Goal: Task Accomplishment & Management: Use online tool/utility

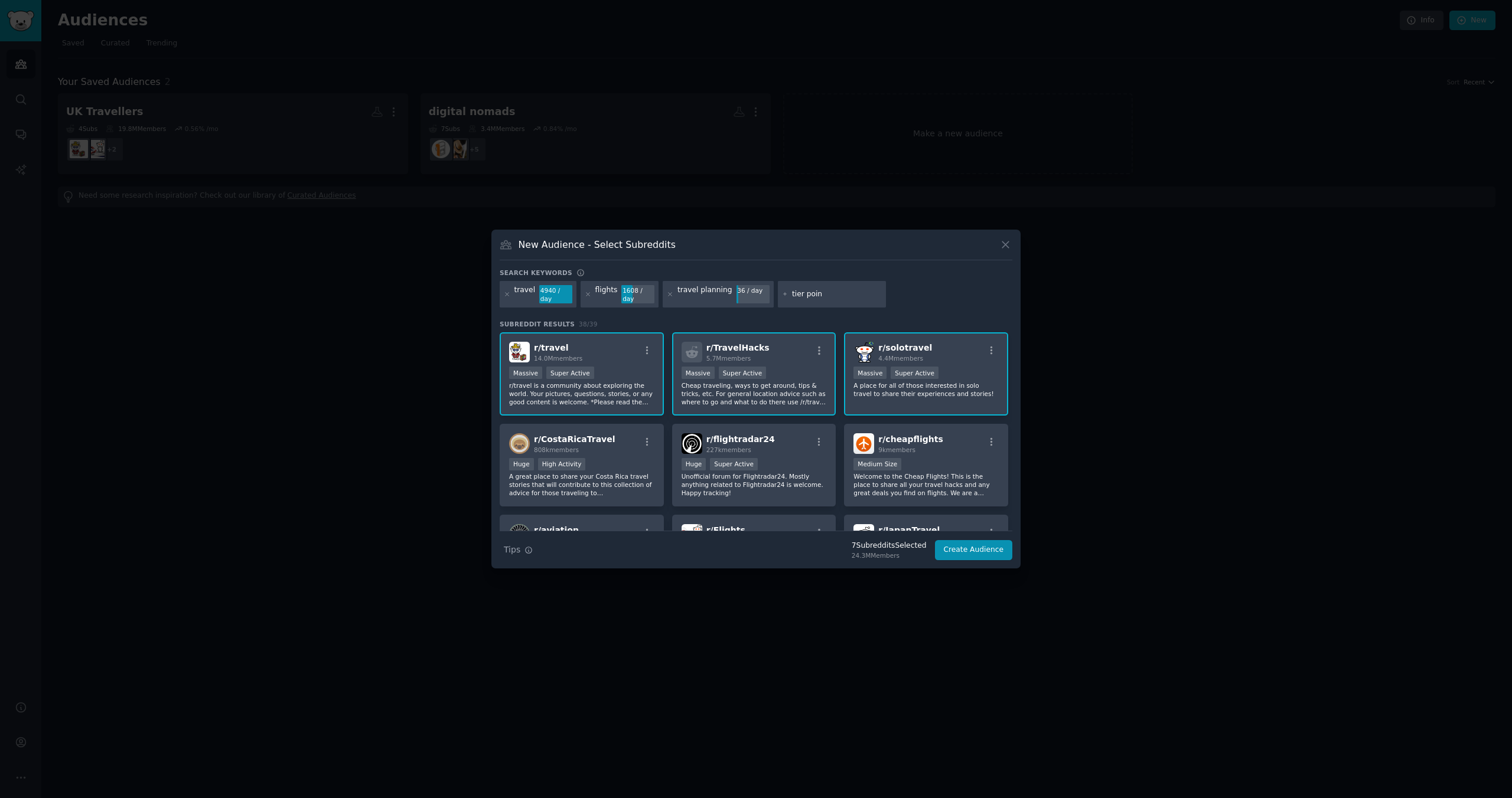
type input "tier point"
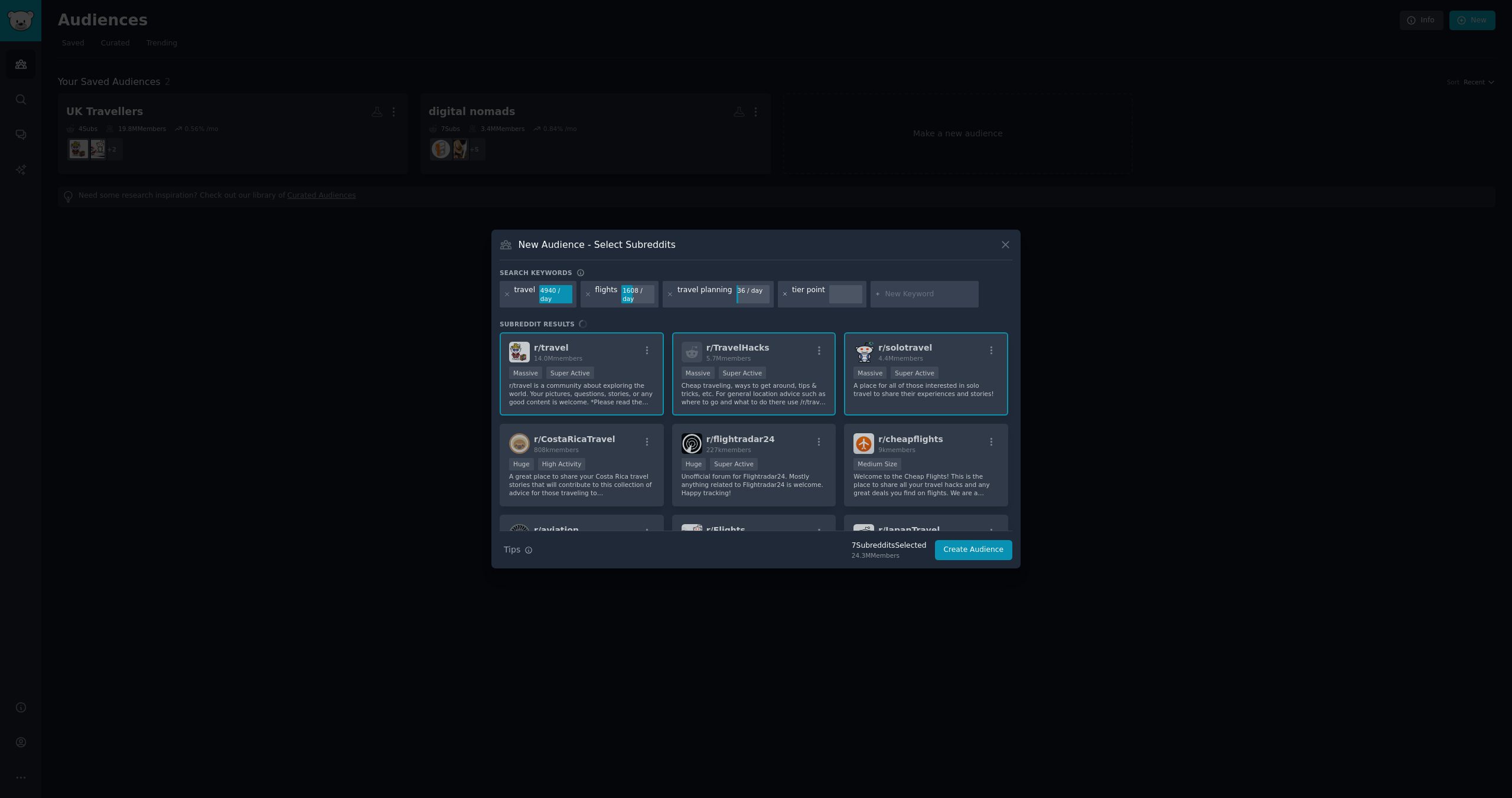
click at [782, 297] on icon at bounding box center [785, 294] width 7 height 7
click at [797, 296] on input "text" at bounding box center [837, 295] width 90 height 11
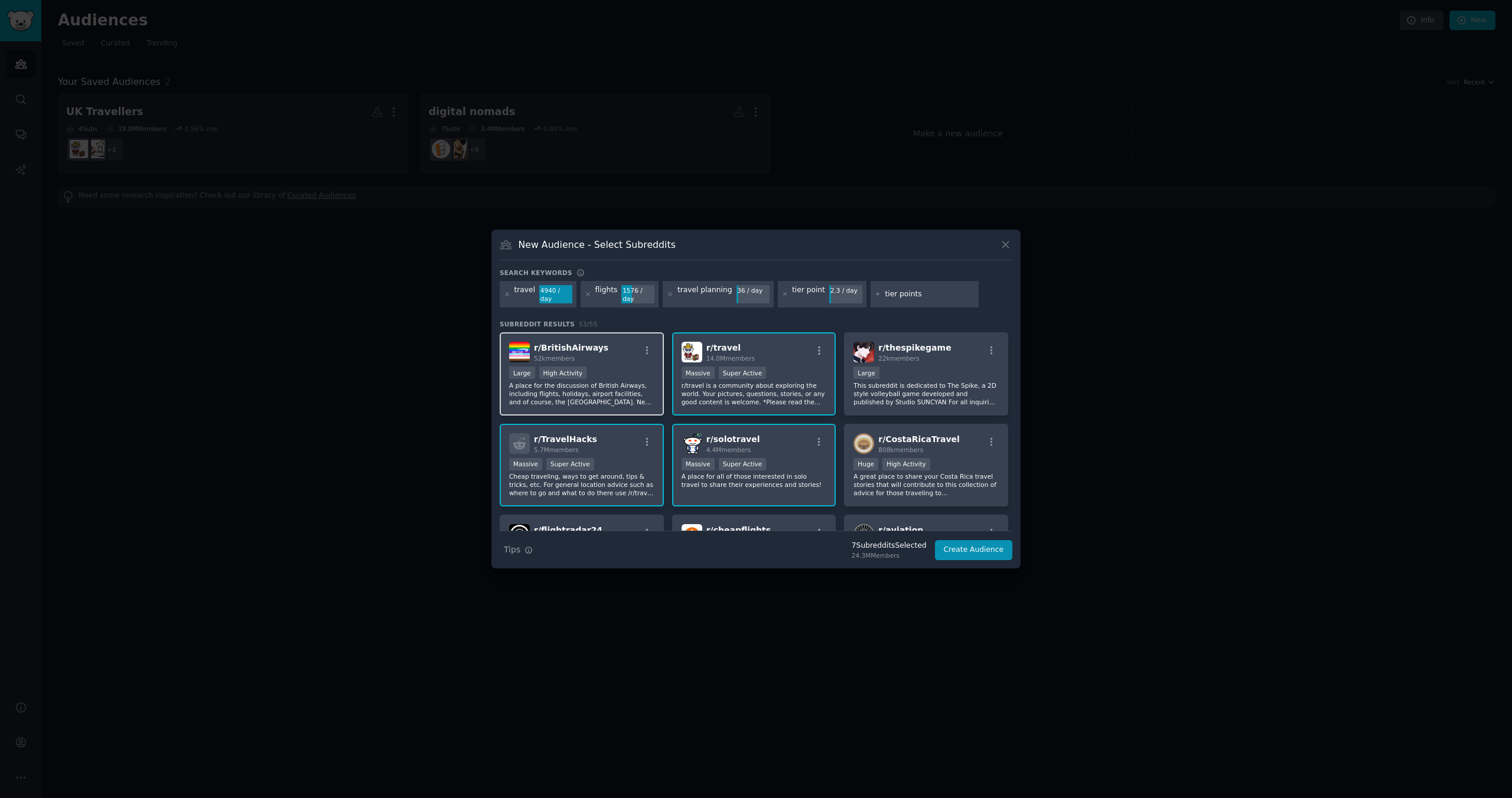
type input "tier points"
click at [629, 374] on div "Large High Activity" at bounding box center [582, 374] width 146 height 15
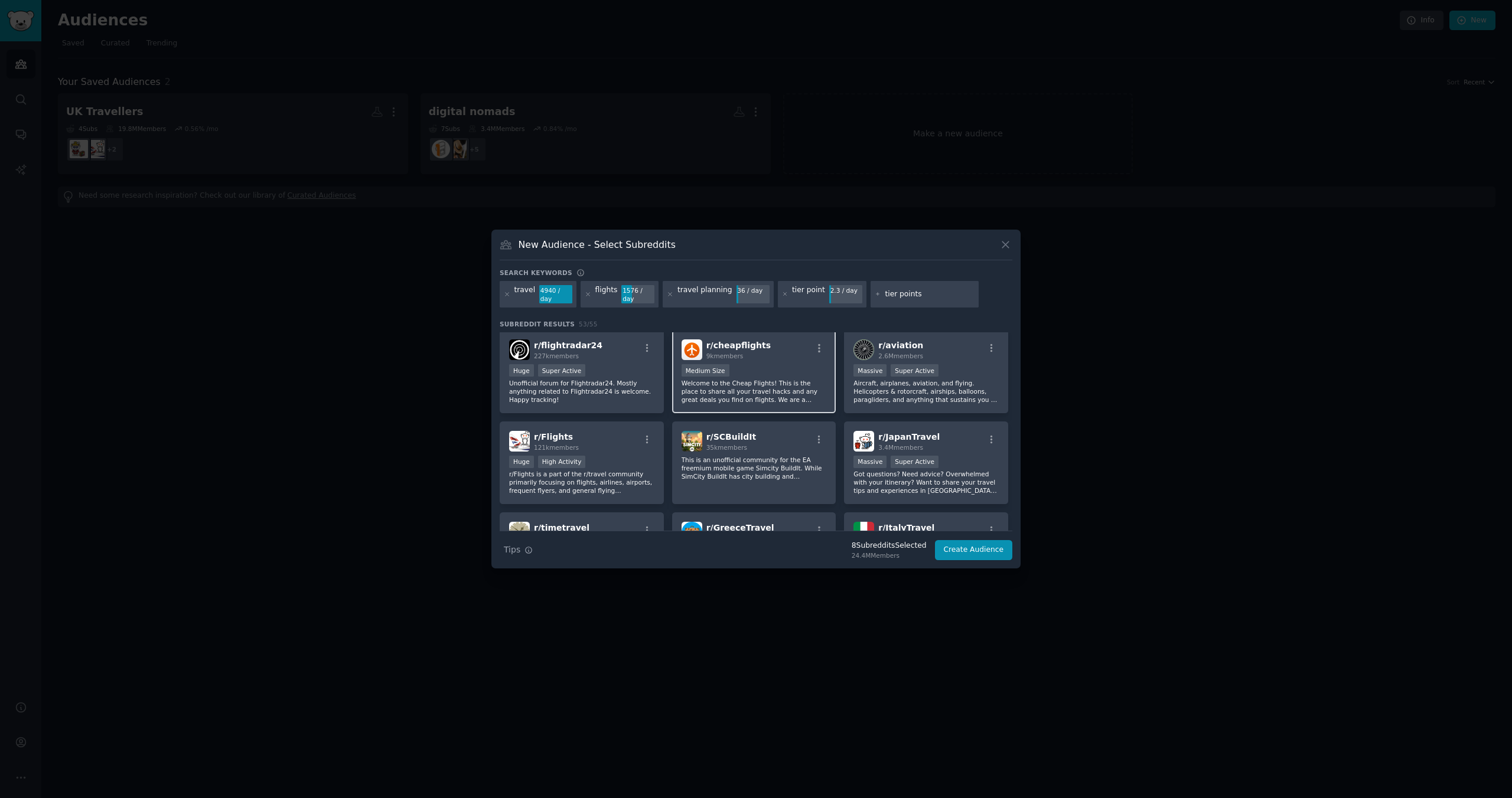
click at [761, 363] on div "r/ cheapflights 9k members Medium Size Welcome to the Cheap Flights! This is th…" at bounding box center [754, 372] width 164 height 83
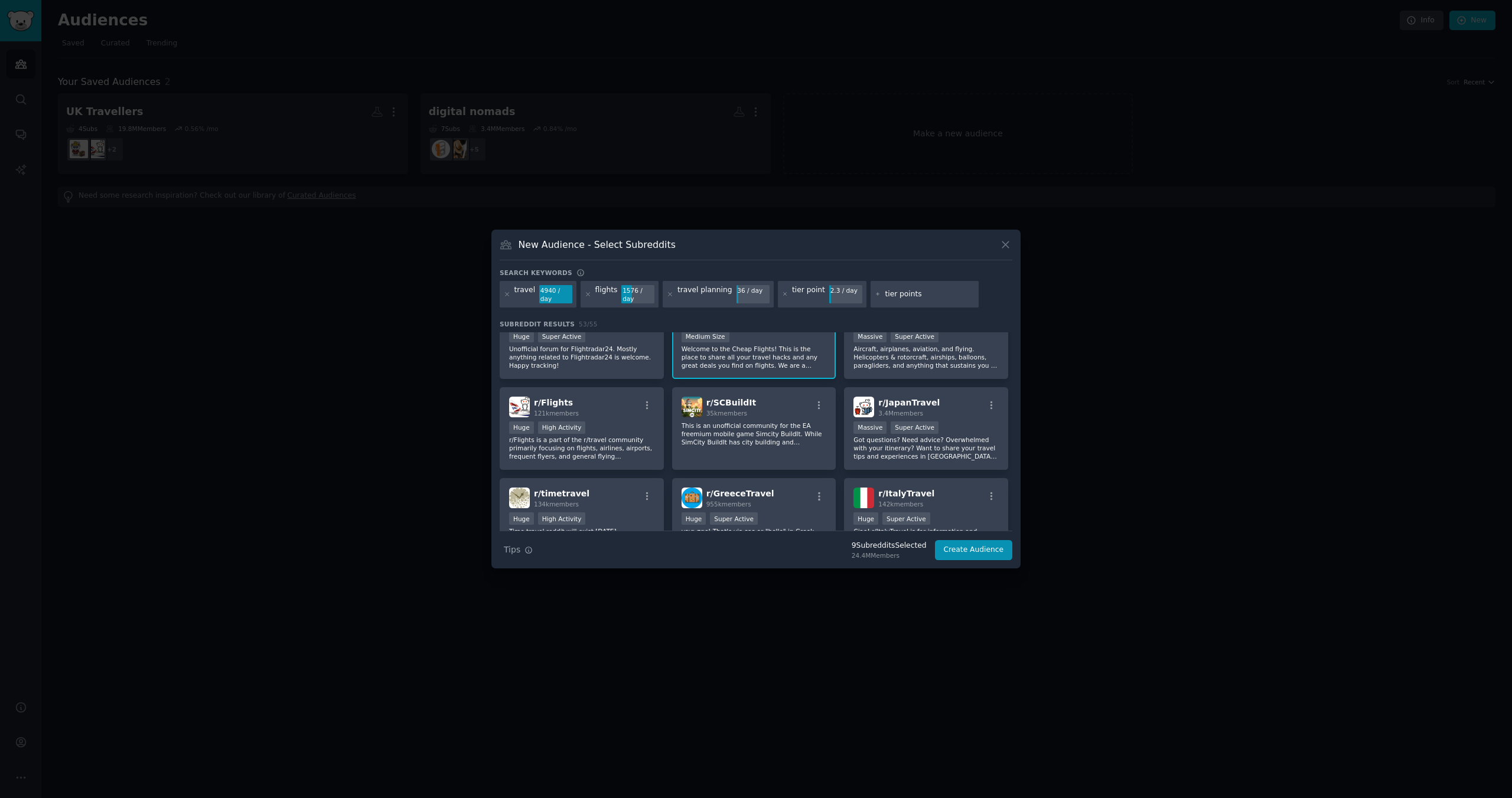
scroll to position [219, 0]
click at [628, 423] on div "Huge High Activity" at bounding box center [582, 428] width 146 height 15
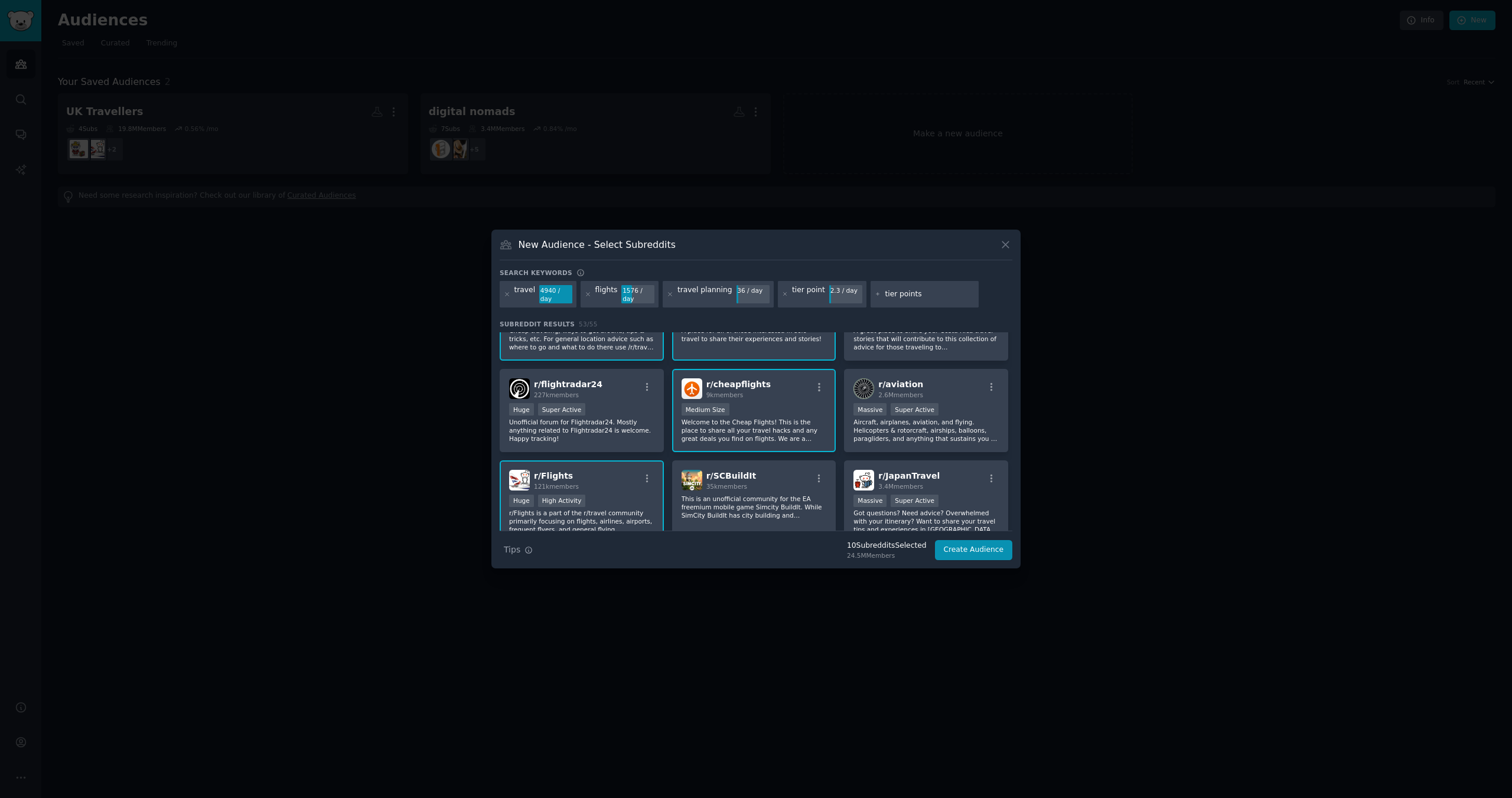
scroll to position [0, 0]
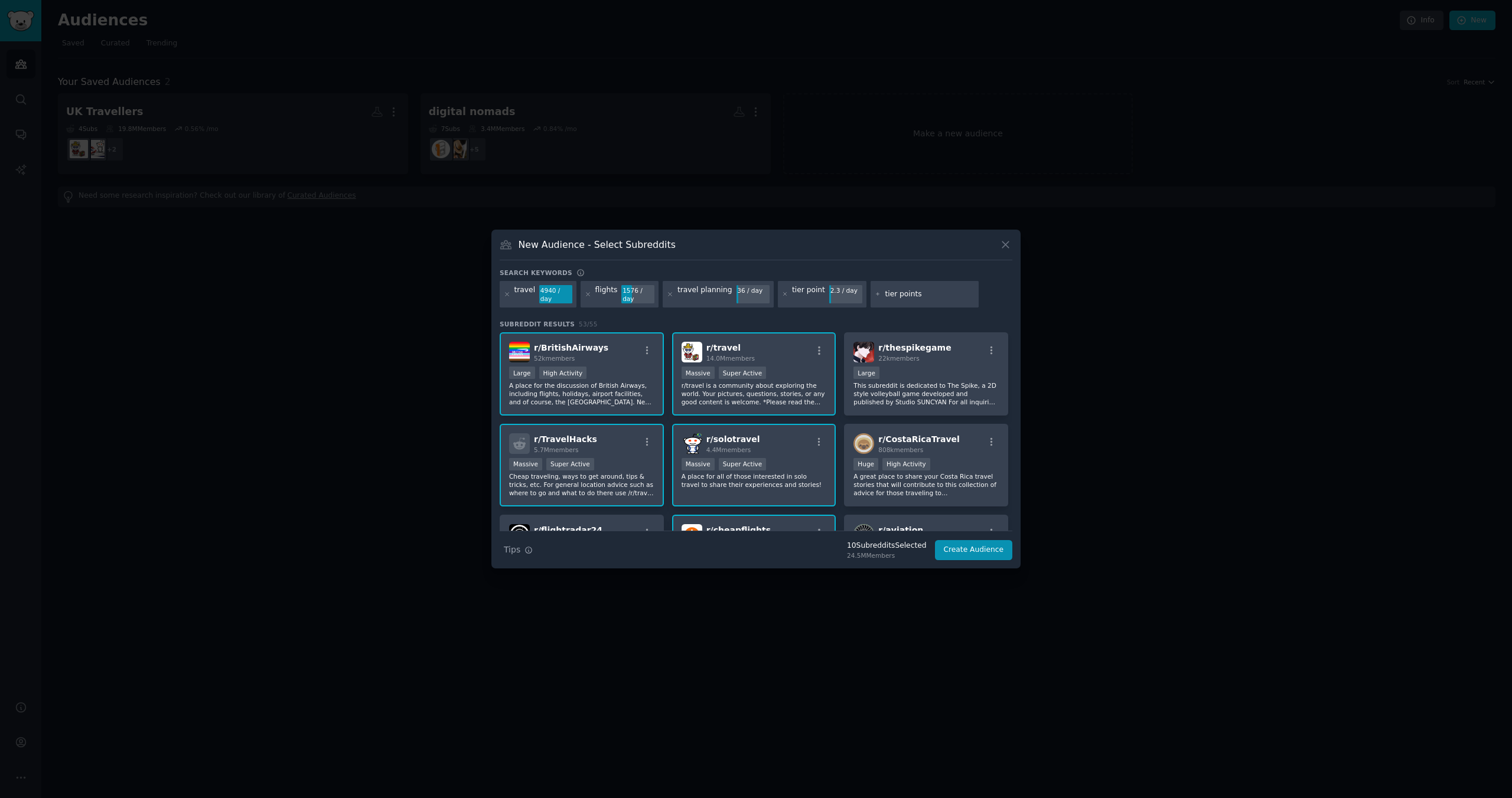
click at [888, 294] on input "tier points" at bounding box center [930, 295] width 90 height 11
type input "visa-run"
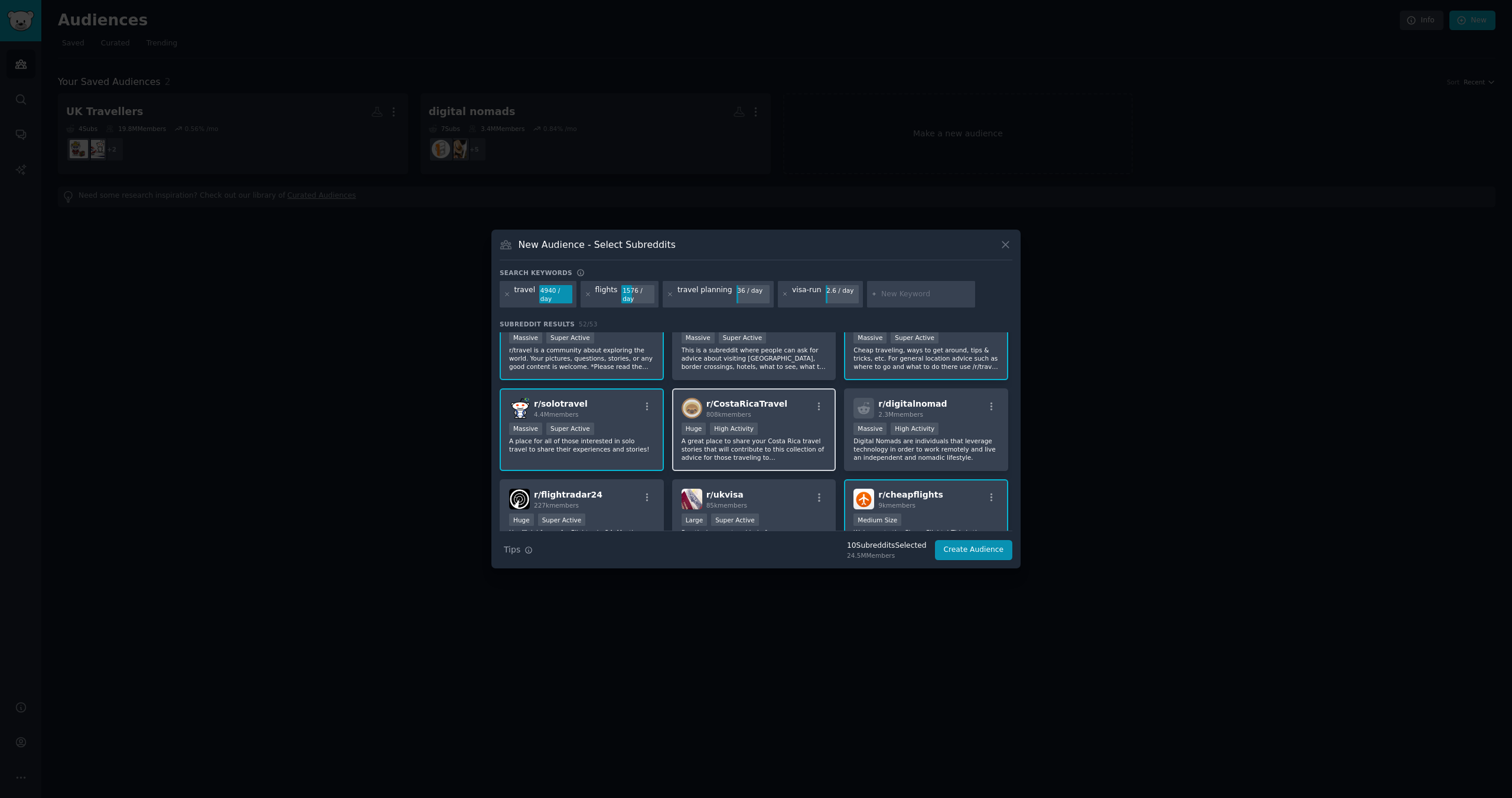
scroll to position [38, 0]
click at [896, 405] on span "r/ digitalnomad" at bounding box center [912, 401] width 69 height 10
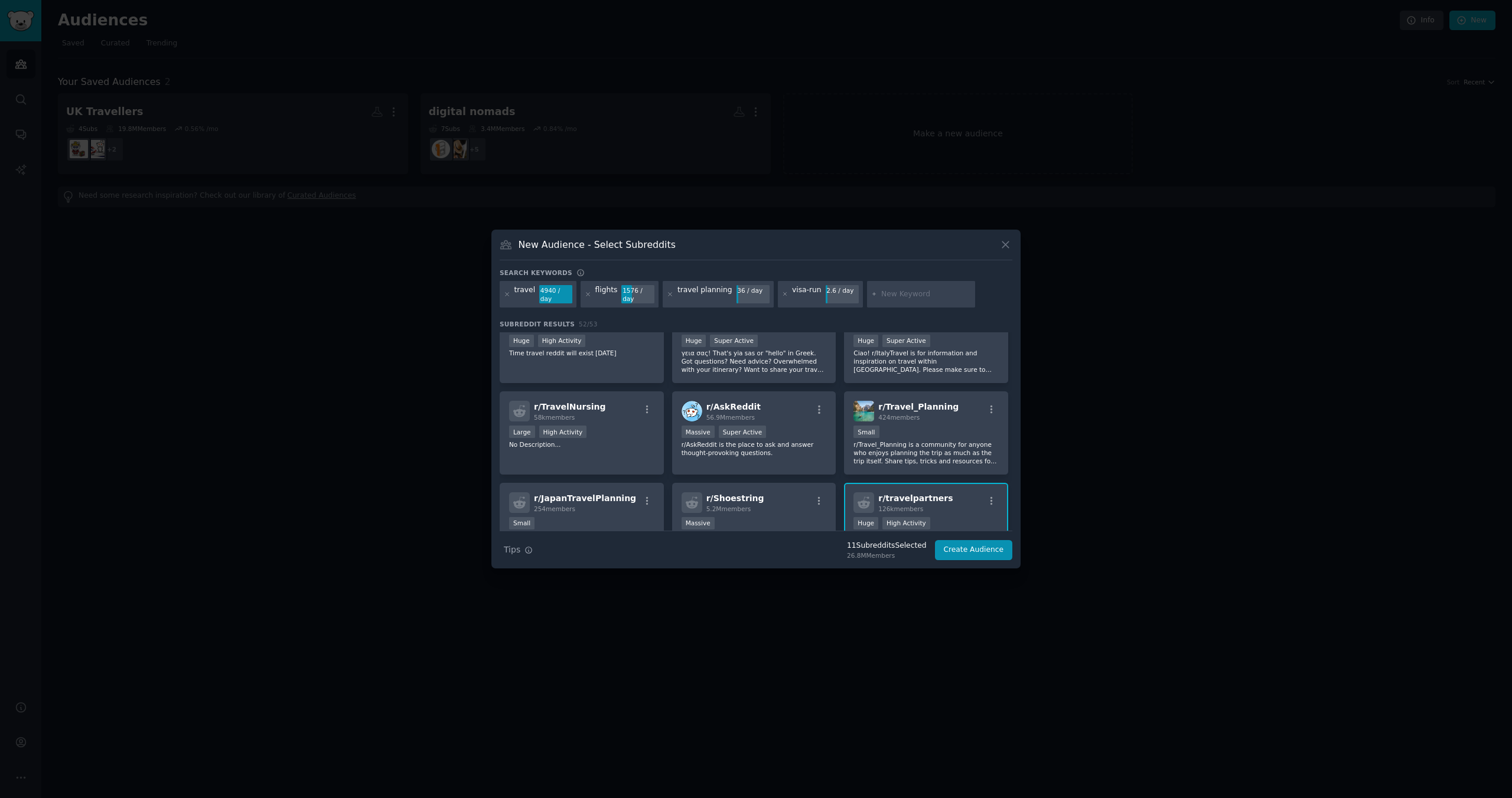
scroll to position [496, 0]
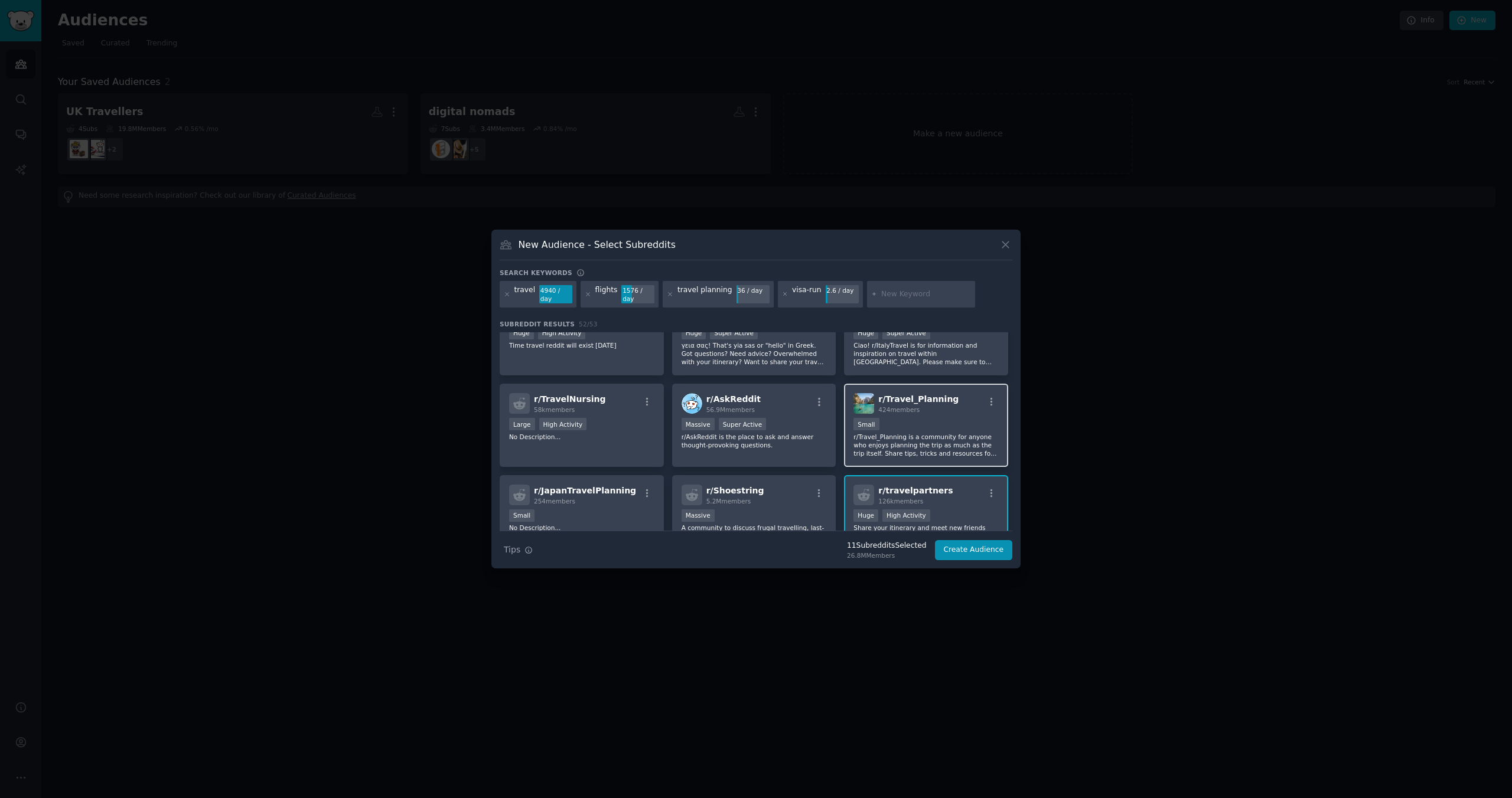
click at [925, 438] on p "r/Travel_Planning is a community for anyone who enjoys planning the trip as muc…" at bounding box center [926, 446] width 146 height 25
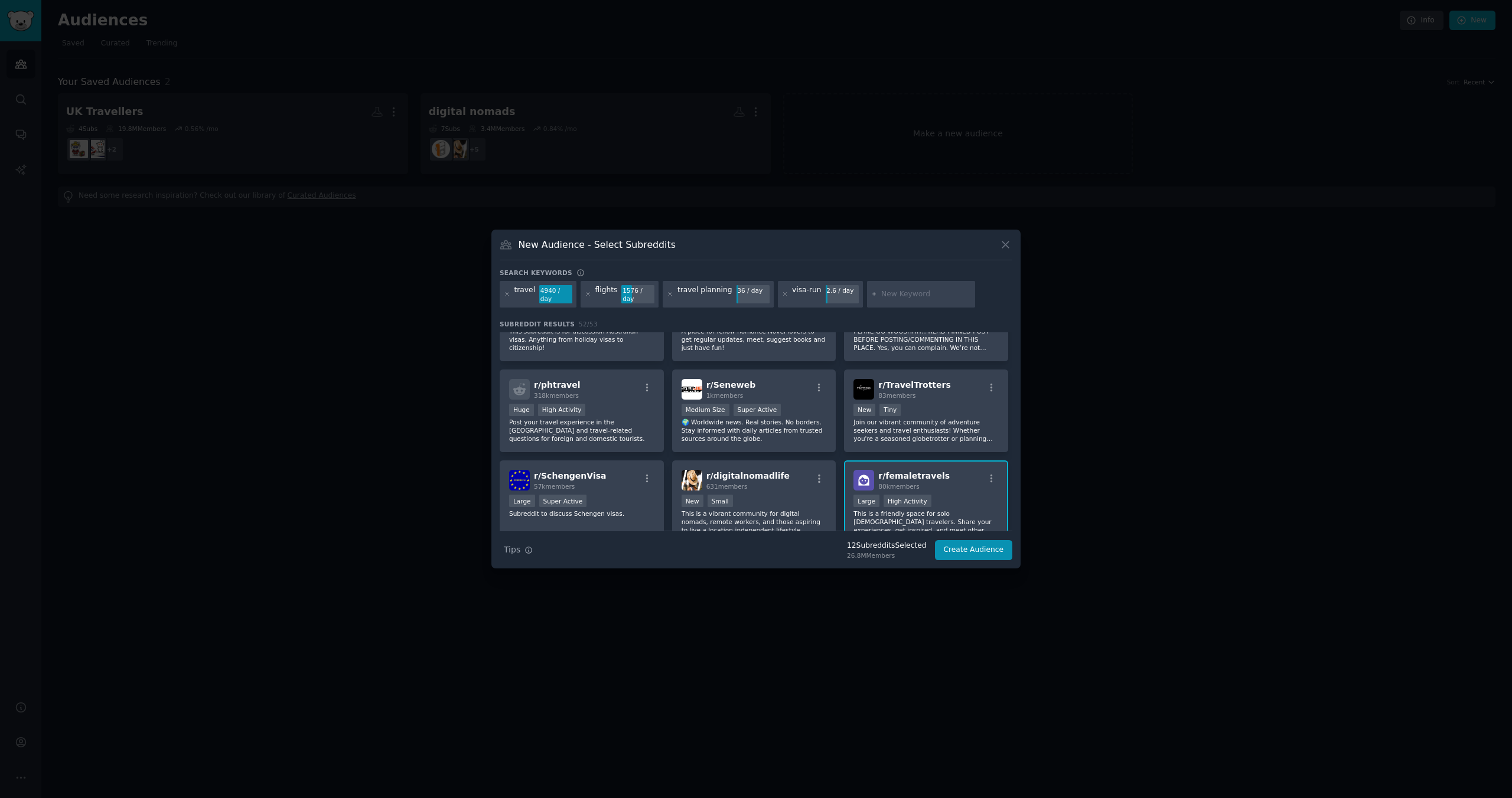
scroll to position [1143, 0]
click at [939, 423] on p "Join our vibrant community of adventure seekers and travel enthusiasts! Whether…" at bounding box center [926, 436] width 146 height 25
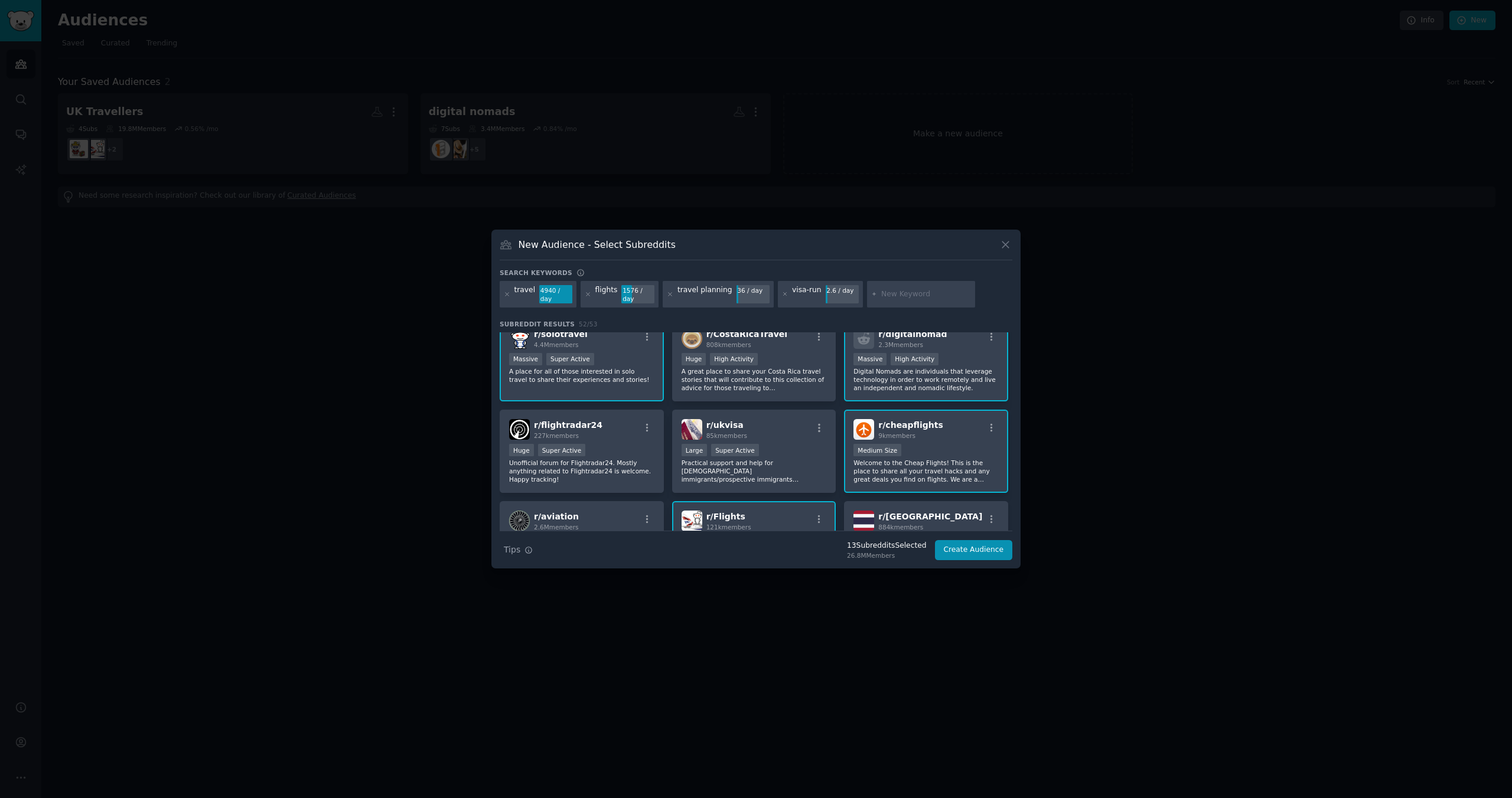
scroll to position [0, 0]
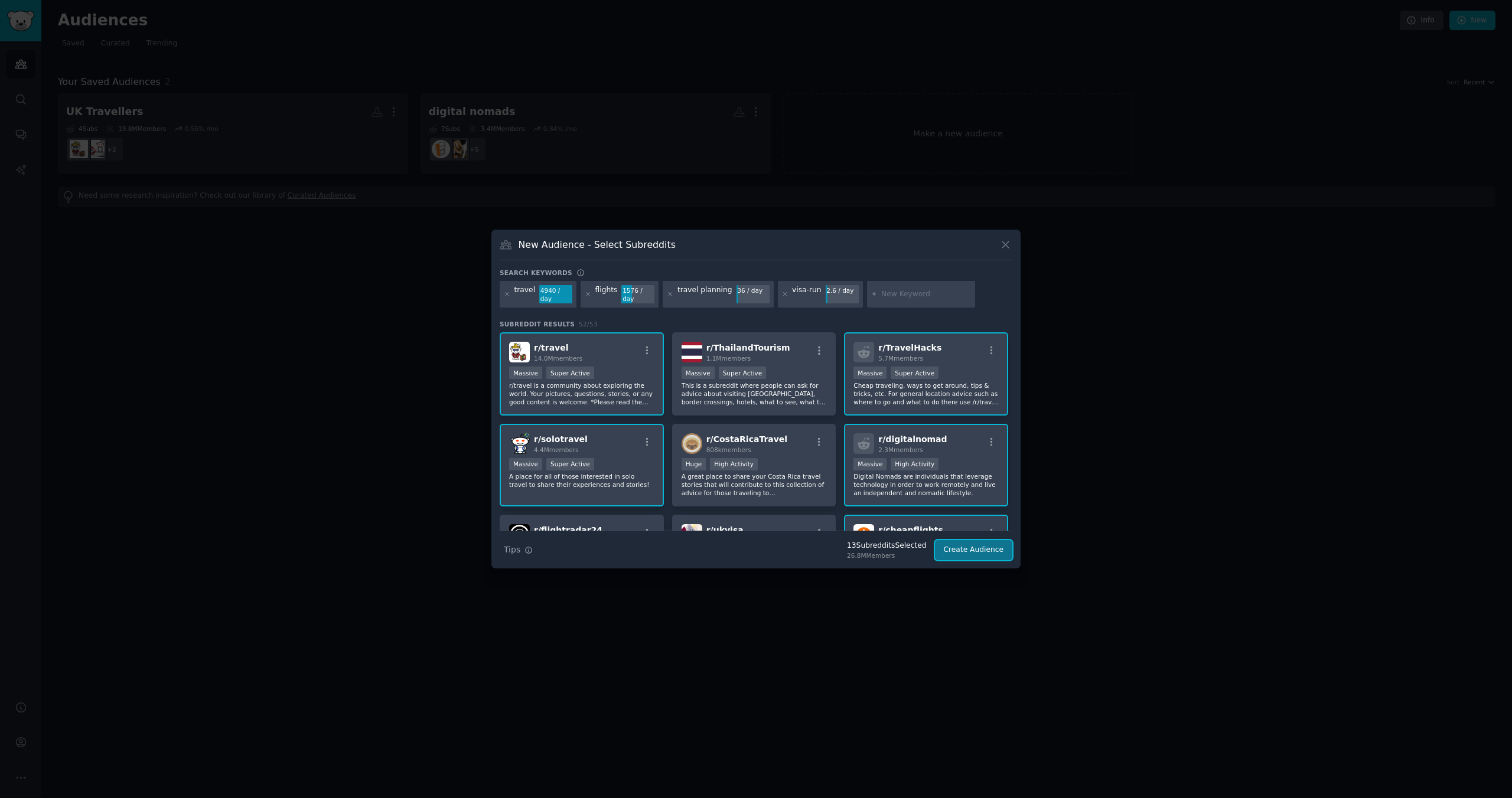
click at [970, 555] on button "Create Audience" at bounding box center [974, 550] width 78 height 20
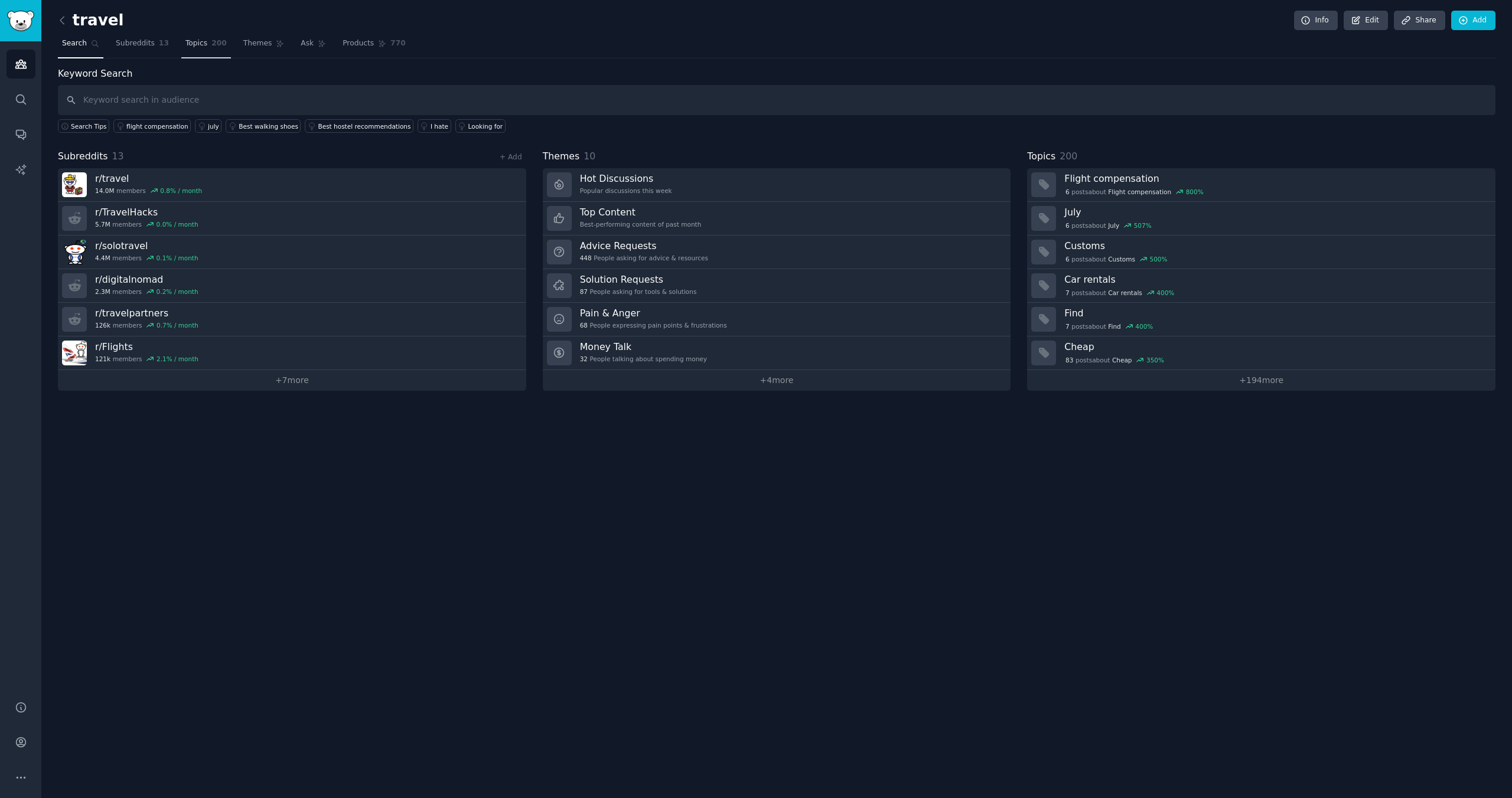
click at [192, 48] on span "Topics" at bounding box center [196, 44] width 22 height 11
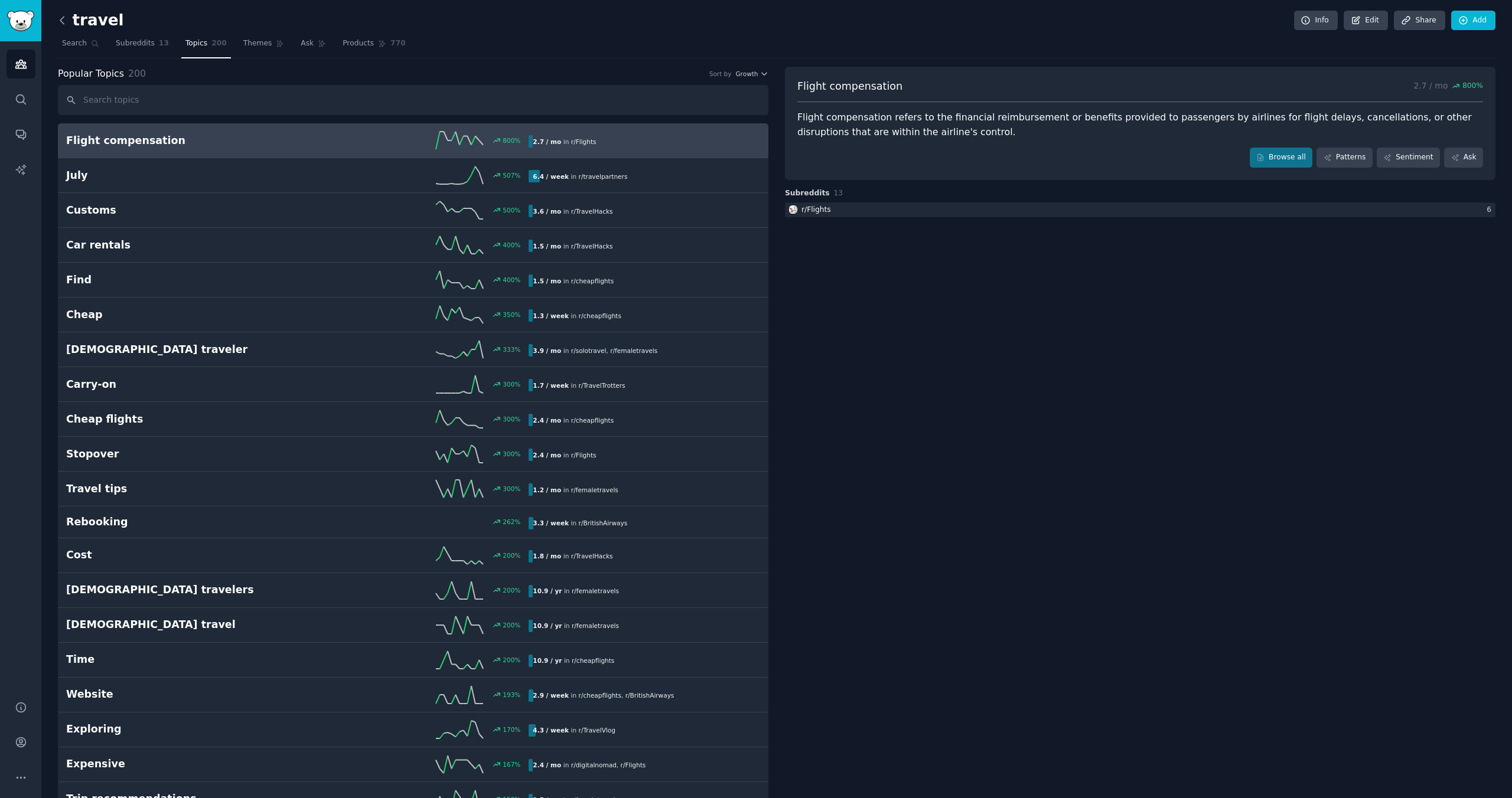
click at [63, 18] on icon at bounding box center [62, 20] width 13 height 13
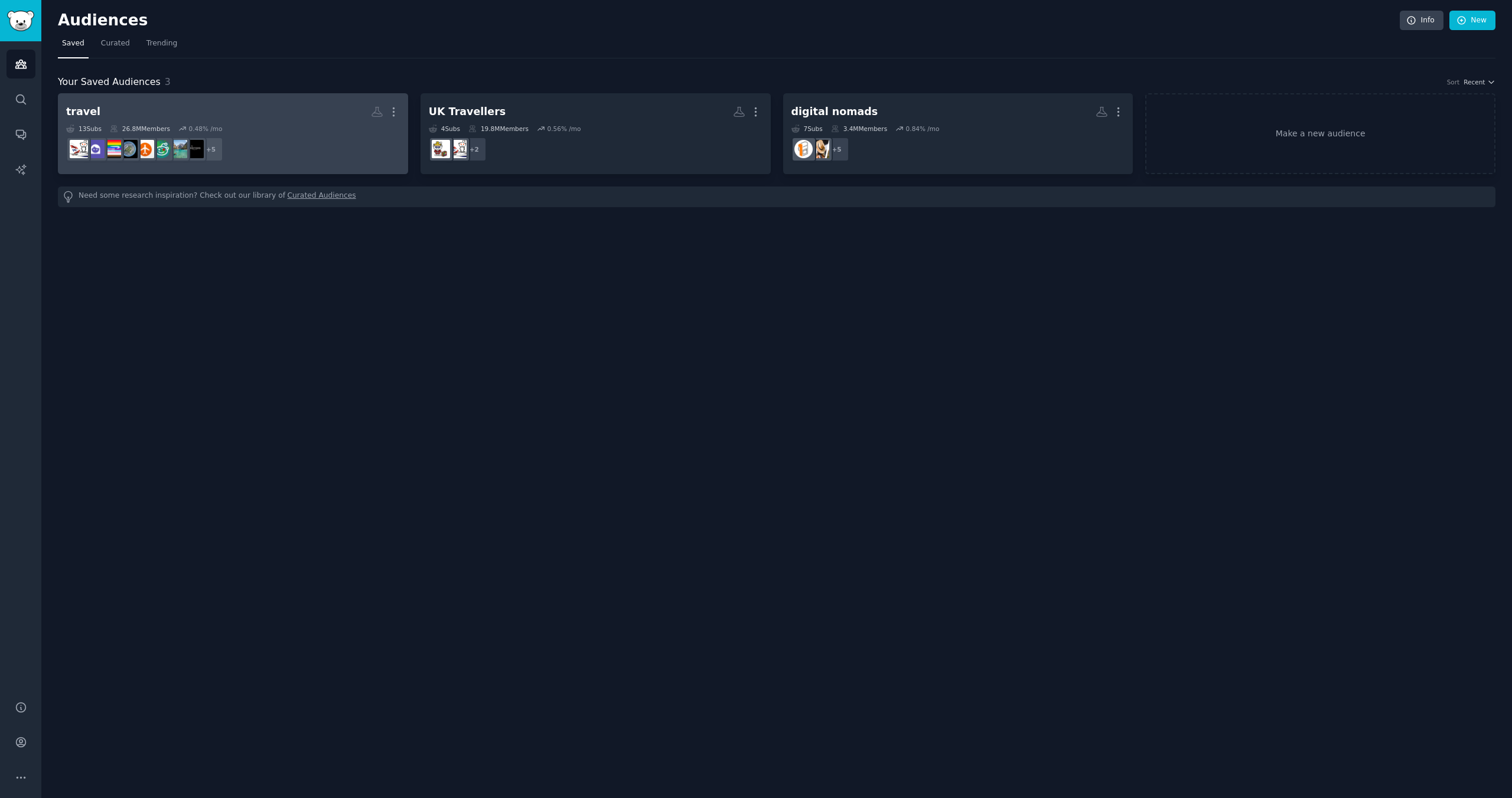
click at [273, 140] on dd "+ 5" at bounding box center [233, 149] width 334 height 33
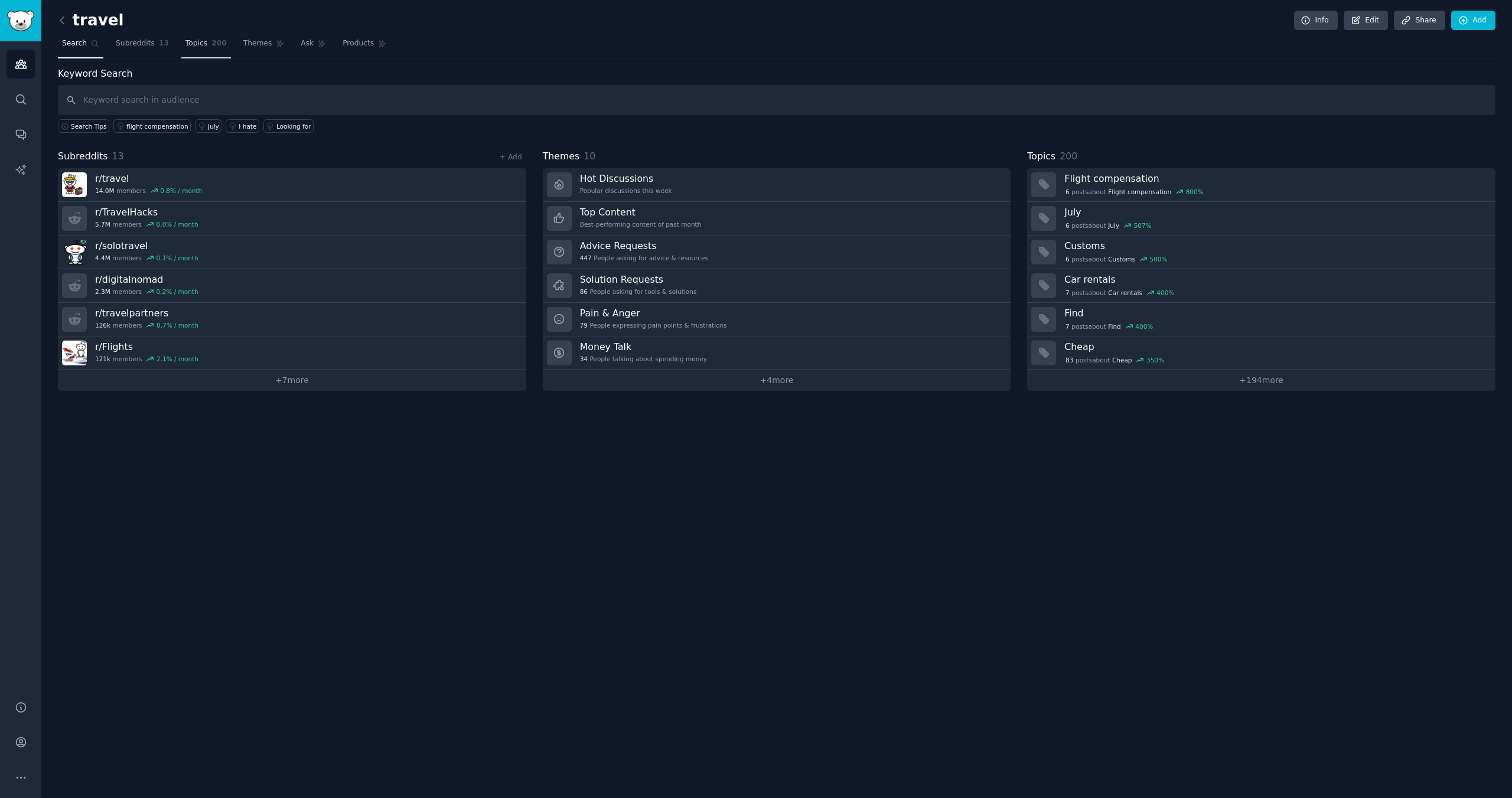
click at [194, 41] on span "Topics" at bounding box center [196, 44] width 22 height 11
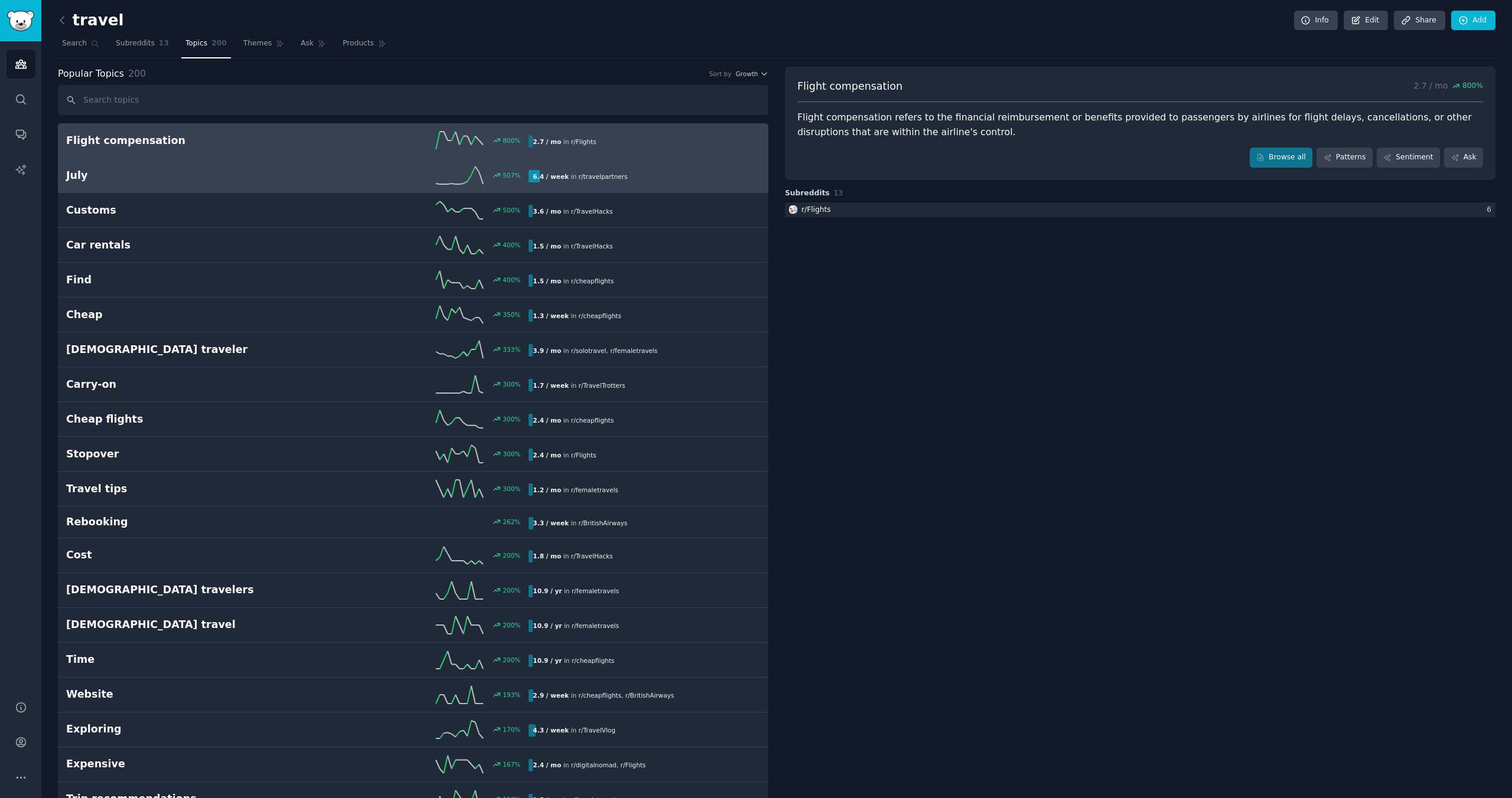
click at [243, 168] on h2 "July" at bounding box center [182, 175] width 232 height 15
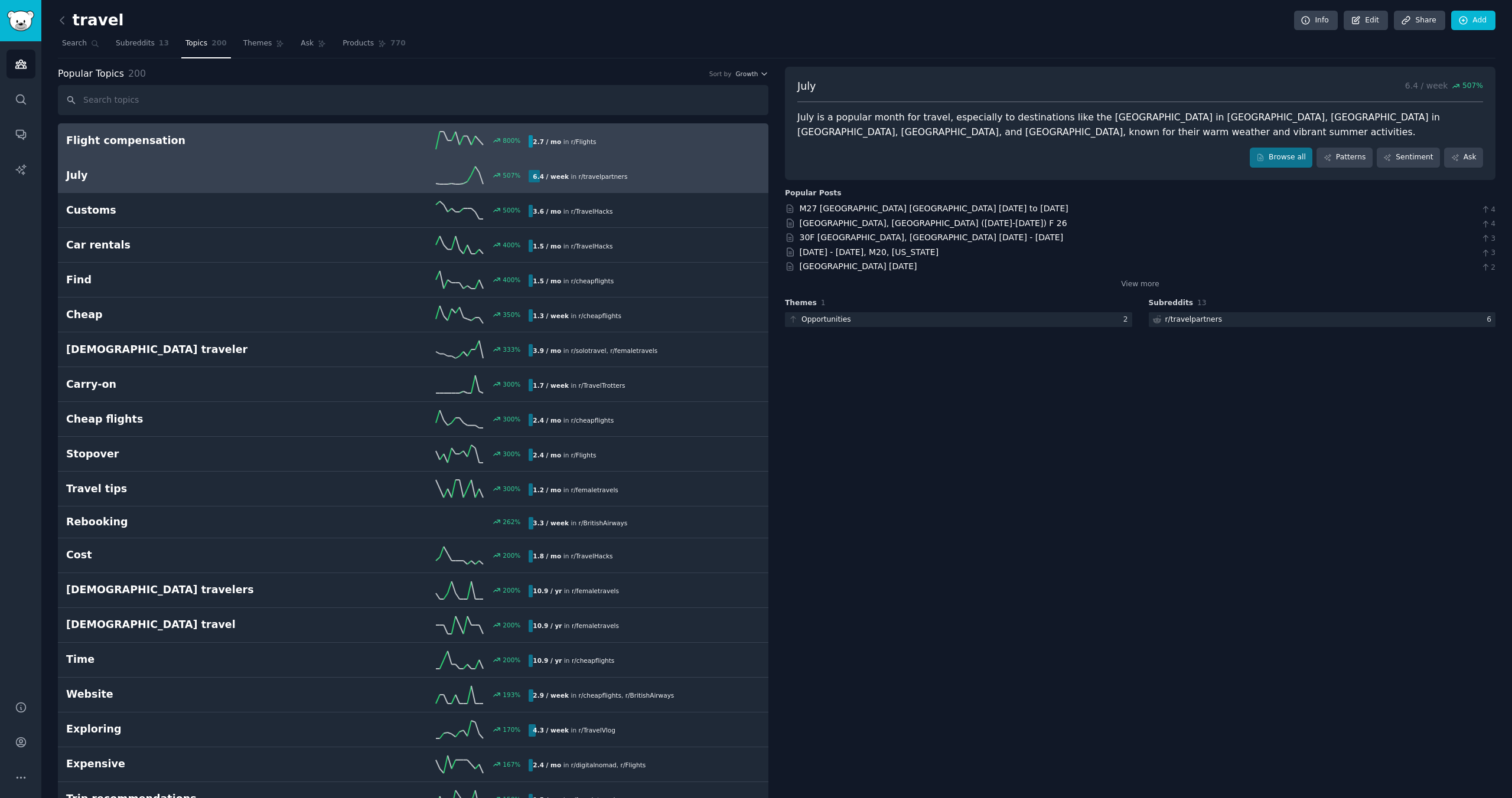
click at [231, 144] on h2 "Flight compensation" at bounding box center [182, 141] width 232 height 15
